Goal: Browse casually

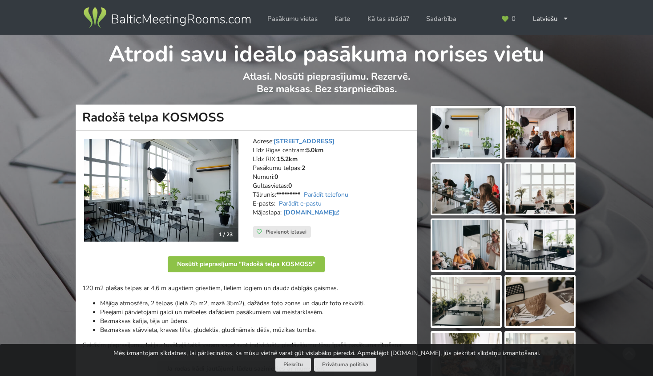
click at [464, 143] on img at bounding box center [466, 133] width 68 height 50
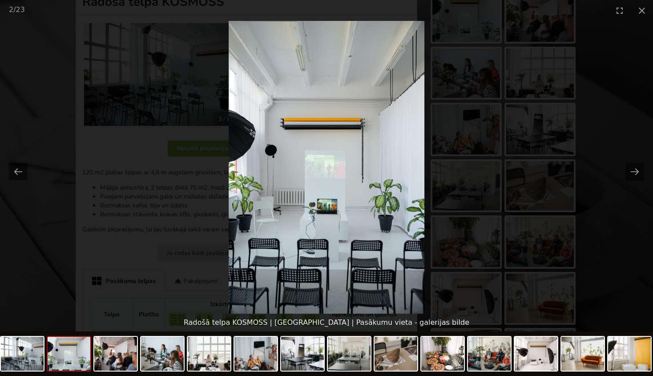
scroll to position [94, 0]
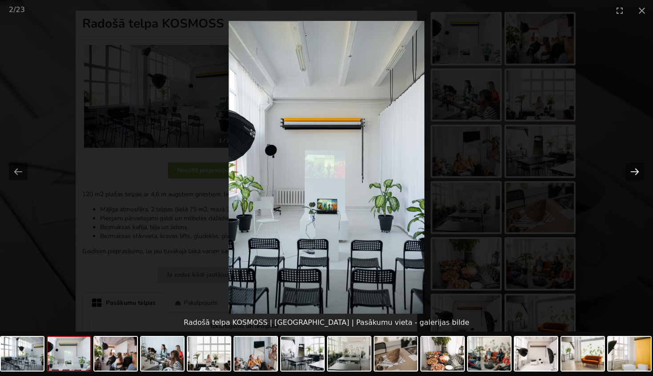
click at [633, 173] on button "Next slide" at bounding box center [634, 171] width 19 height 17
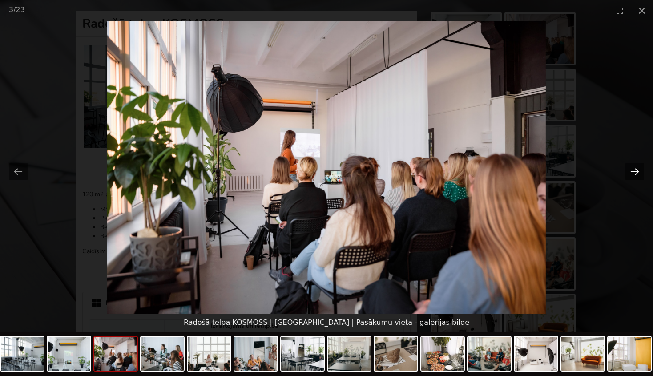
click at [633, 173] on button "Next slide" at bounding box center [634, 171] width 19 height 17
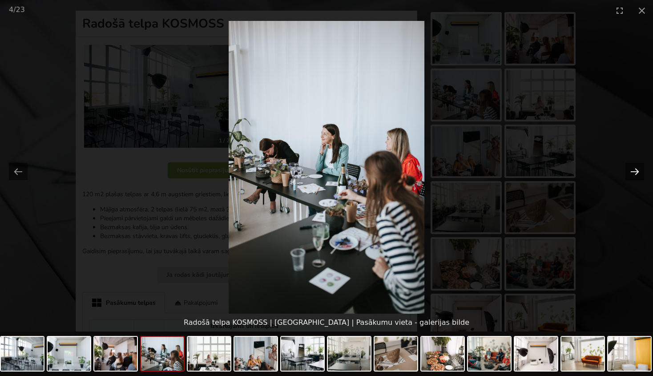
click at [633, 173] on button "Next slide" at bounding box center [634, 171] width 19 height 17
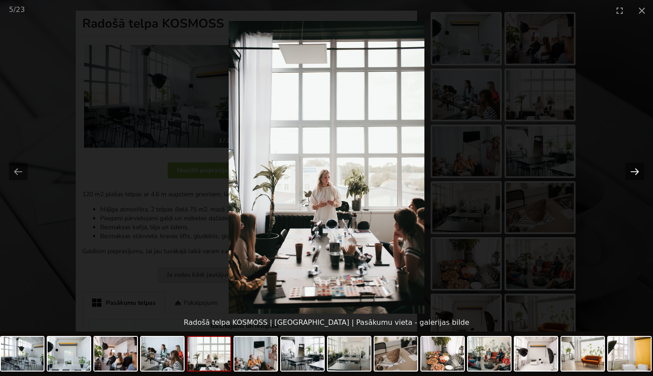
click at [633, 172] on button "Next slide" at bounding box center [634, 171] width 19 height 17
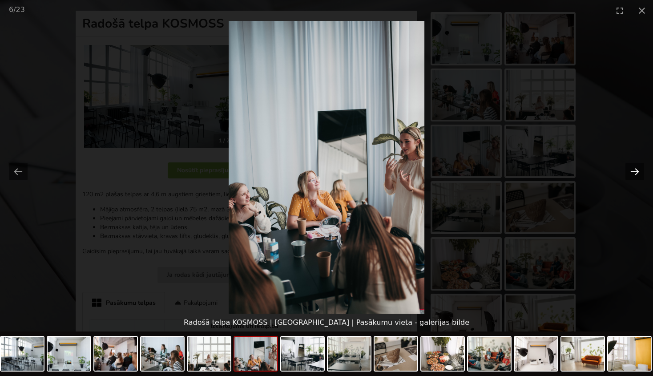
click at [633, 172] on button "Next slide" at bounding box center [634, 171] width 19 height 17
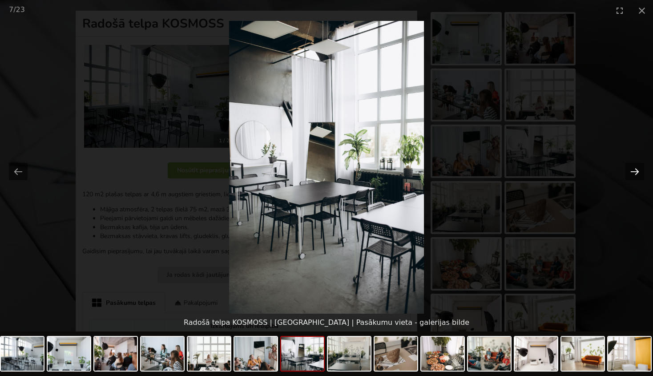
click at [633, 172] on button "Next slide" at bounding box center [634, 171] width 19 height 17
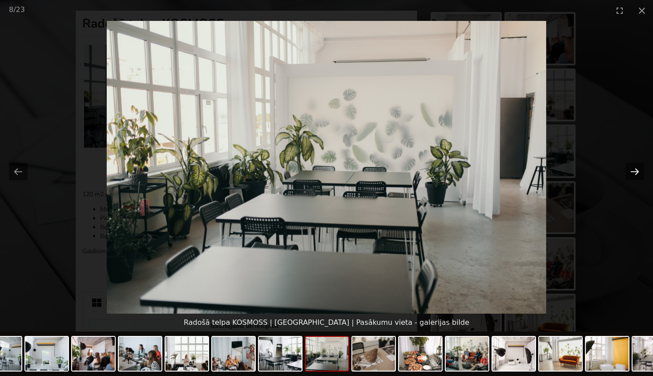
click at [633, 172] on button "Next slide" at bounding box center [634, 171] width 19 height 17
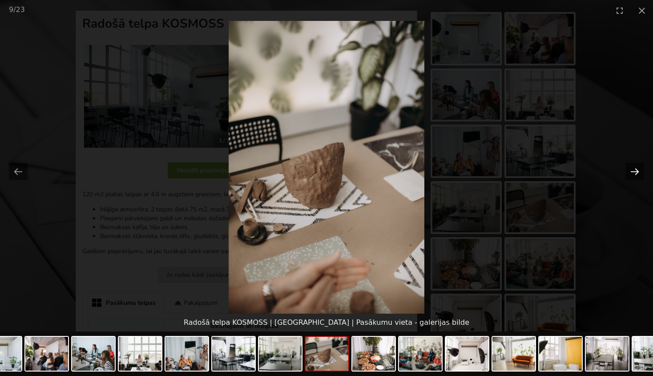
click at [633, 172] on button "Next slide" at bounding box center [634, 171] width 19 height 17
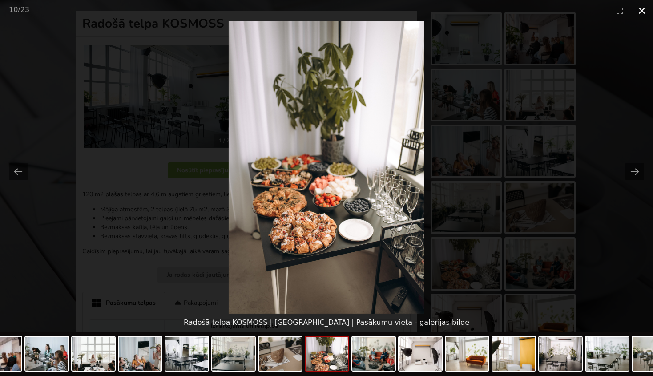
click at [640, 10] on button "Close gallery" at bounding box center [642, 10] width 22 height 21
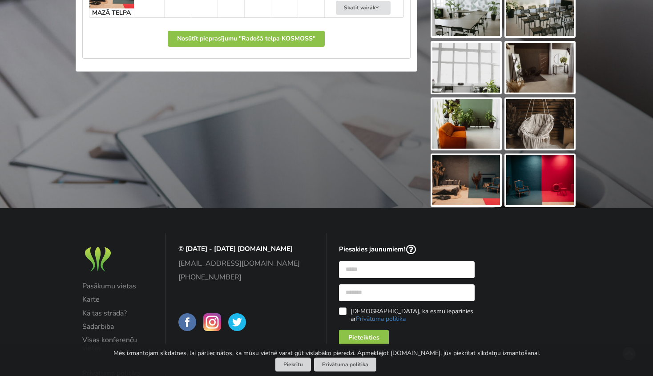
scroll to position [516, 0]
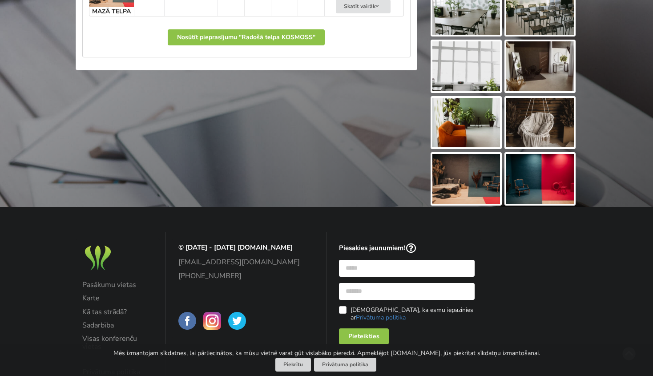
click at [469, 181] on img at bounding box center [466, 179] width 68 height 50
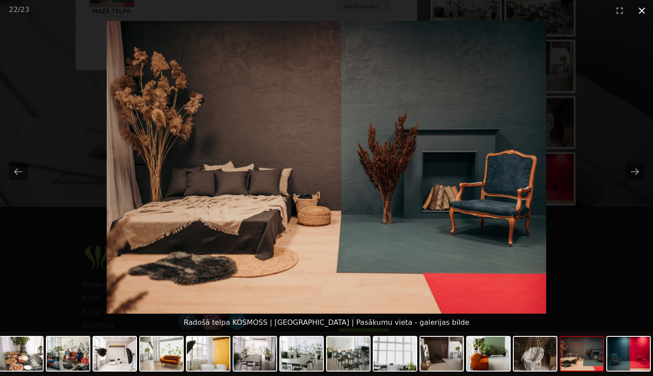
click at [643, 9] on button "Close gallery" at bounding box center [642, 10] width 22 height 21
